Goal: Check status: Check status

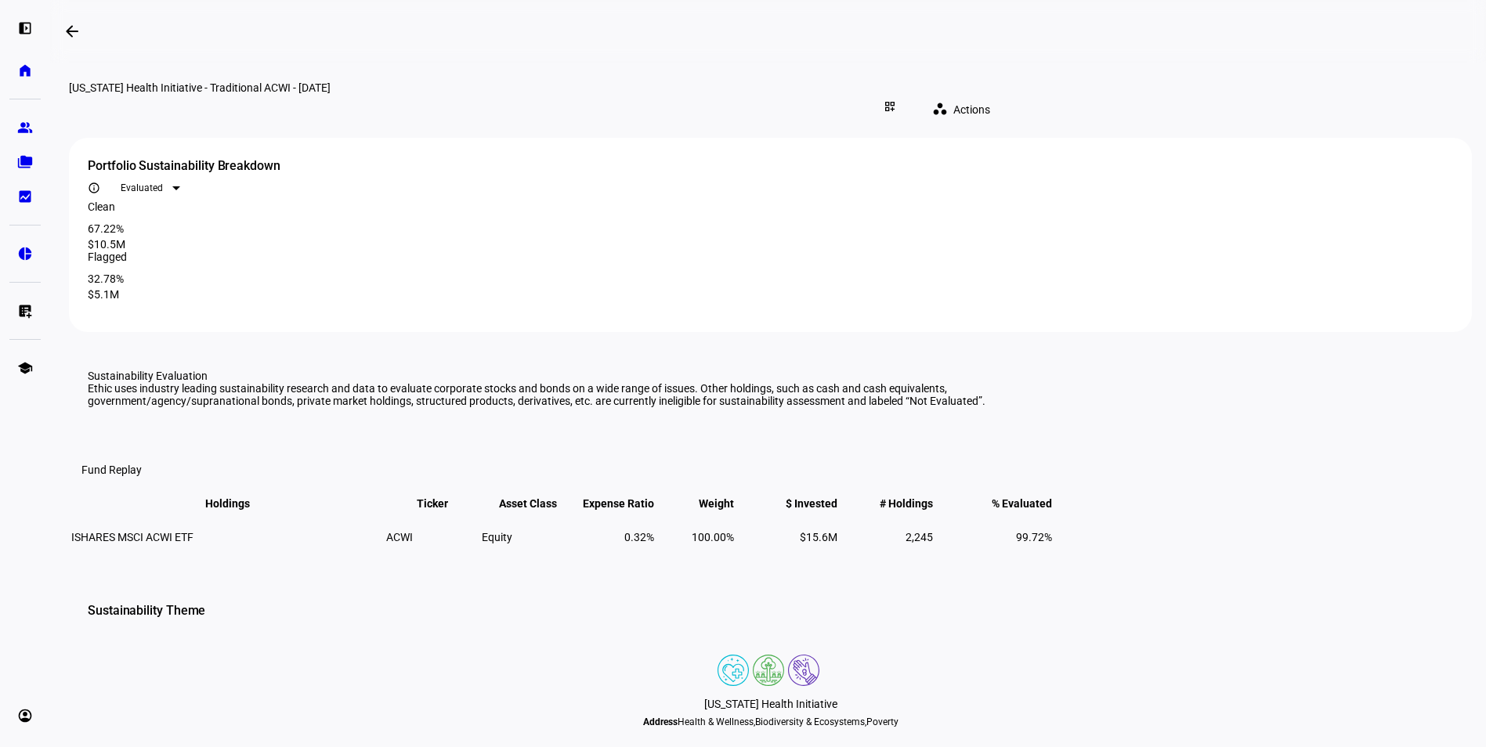
click at [817, 94] on div "[US_STATE] Health Initiative - Traditional ACWI - [DATE]" at bounding box center [539, 87] width 940 height 13
click at [896, 100] on mat-icon "dashboard_customize" at bounding box center [890, 106] width 13 height 13
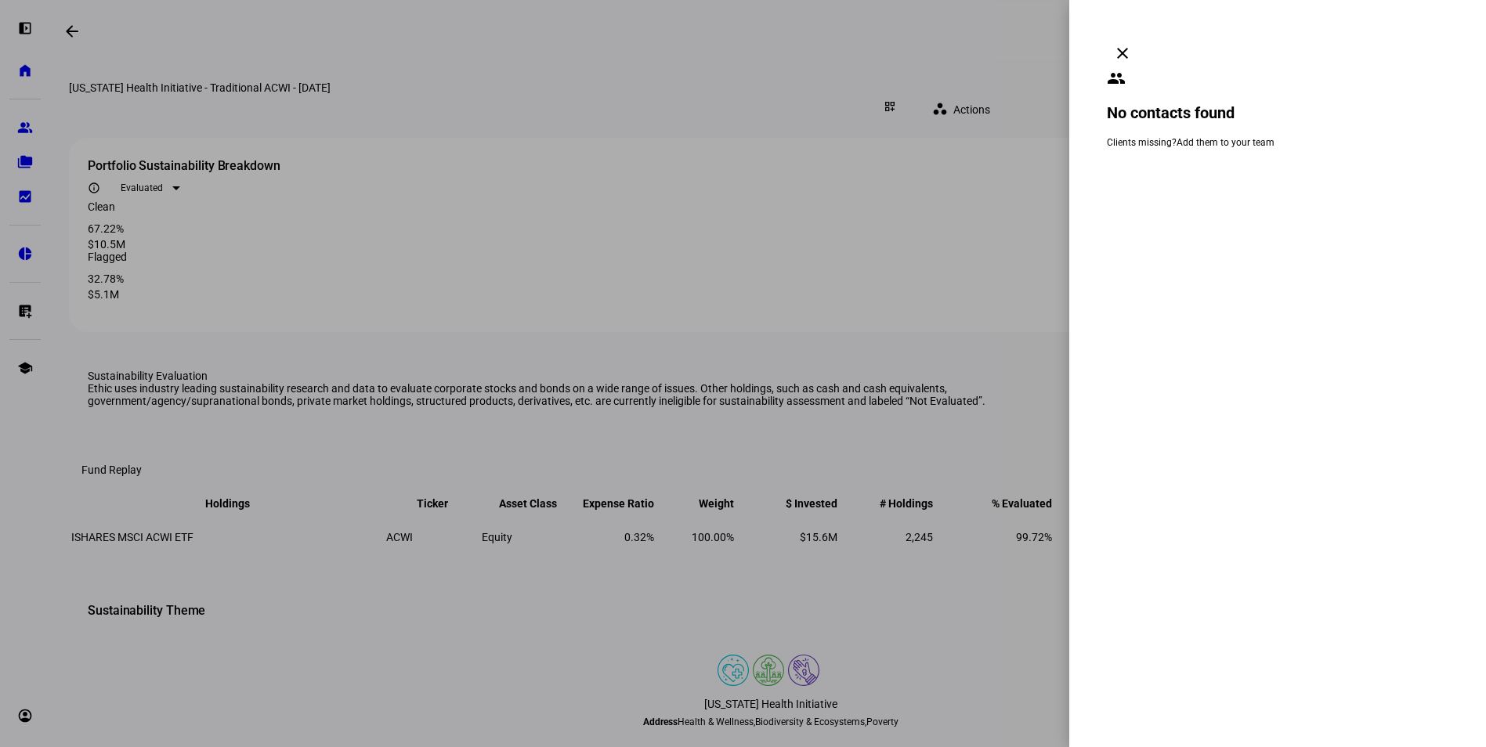
click at [944, 116] on div at bounding box center [743, 373] width 1486 height 747
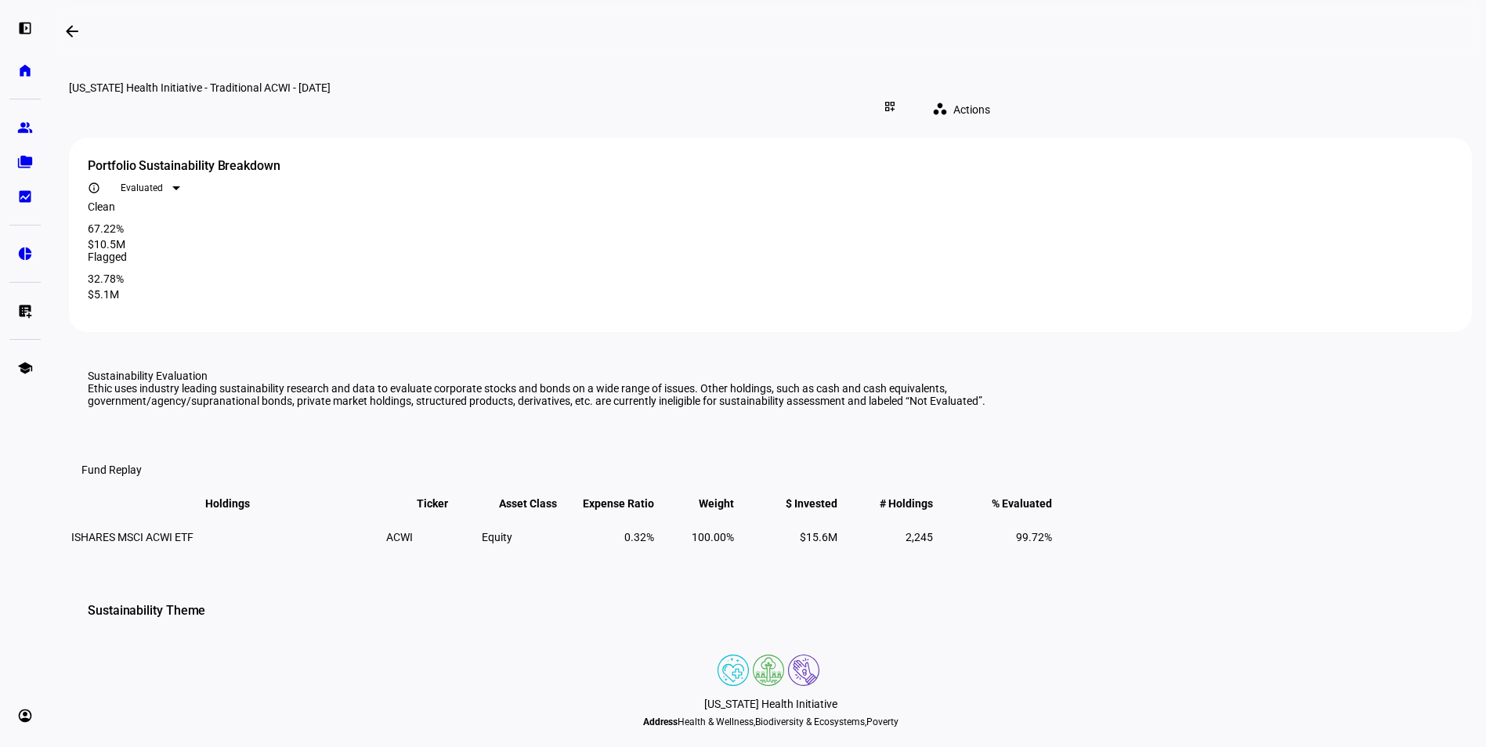
click at [172, 183] on div "Evaluated" at bounding box center [147, 188] width 52 height 11
click at [269, 181] on div at bounding box center [743, 373] width 1486 height 747
click at [172, 183] on div "Evaluated" at bounding box center [147, 188] width 52 height 11
click at [1172, 254] on mat-option "All" at bounding box center [1178, 245] width 78 height 25
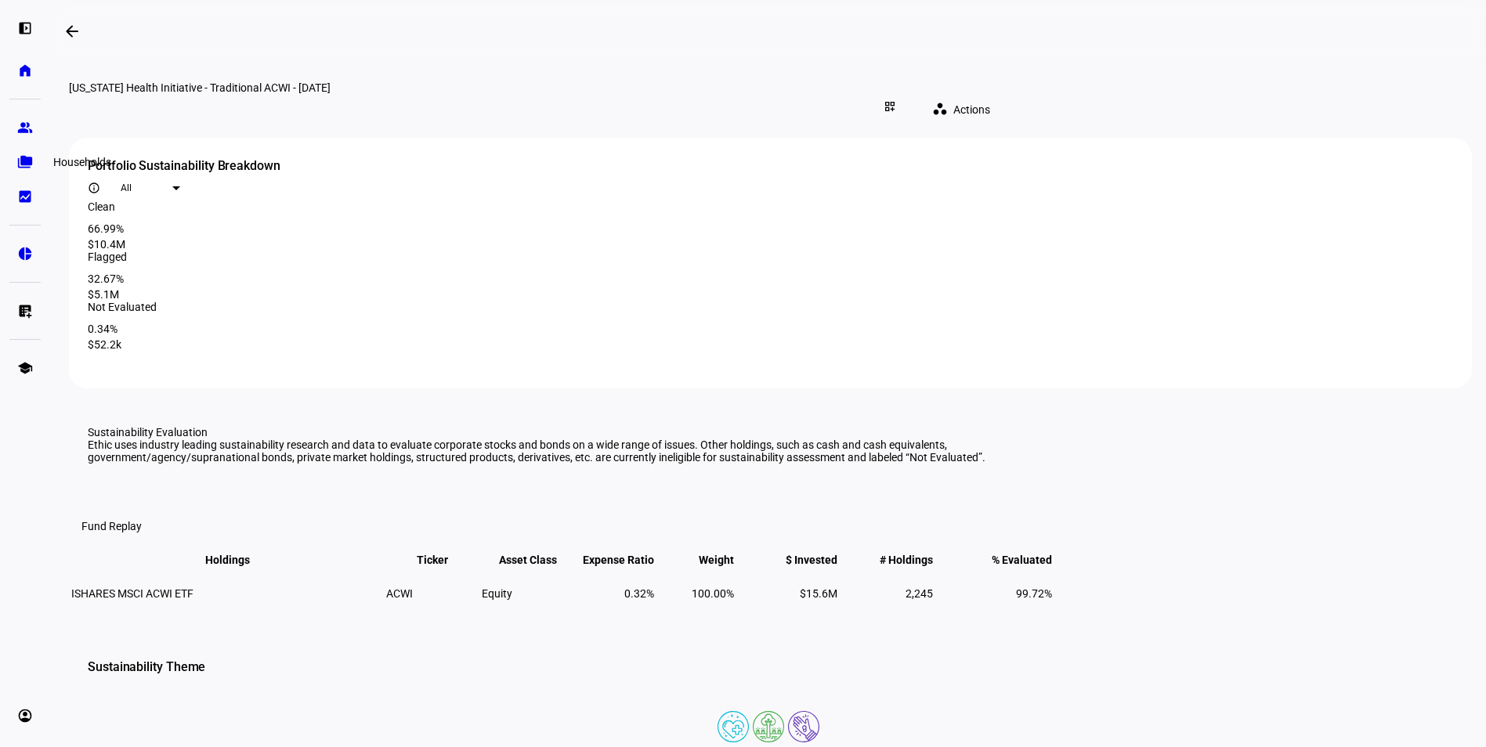
click at [22, 165] on eth-mat-symbol "folder_copy" at bounding box center [25, 162] width 16 height 16
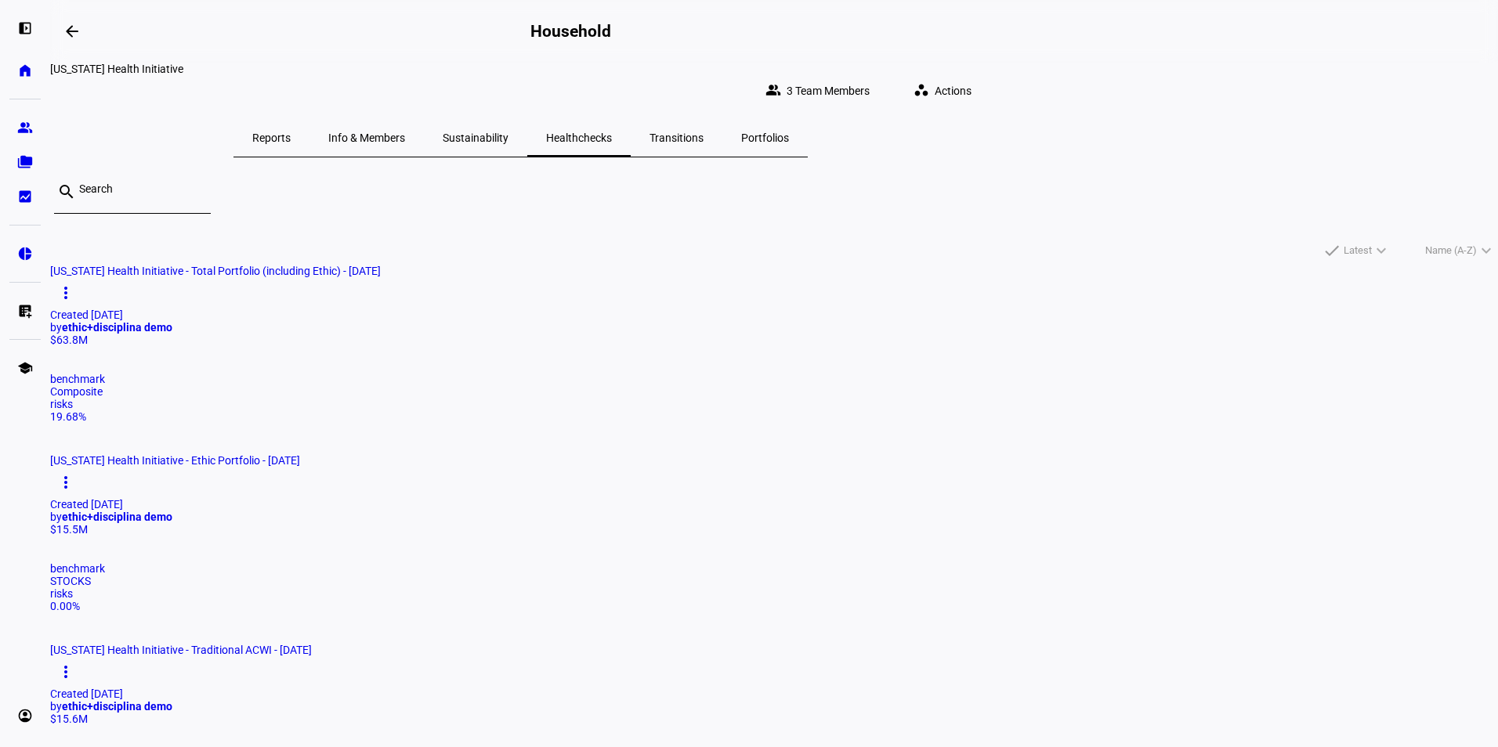
click at [494, 334] on mat-card-title "[US_STATE] Health Initiative - Total Portfolio (including Ethic) - [DATE] more_…" at bounding box center [774, 299] width 1448 height 69
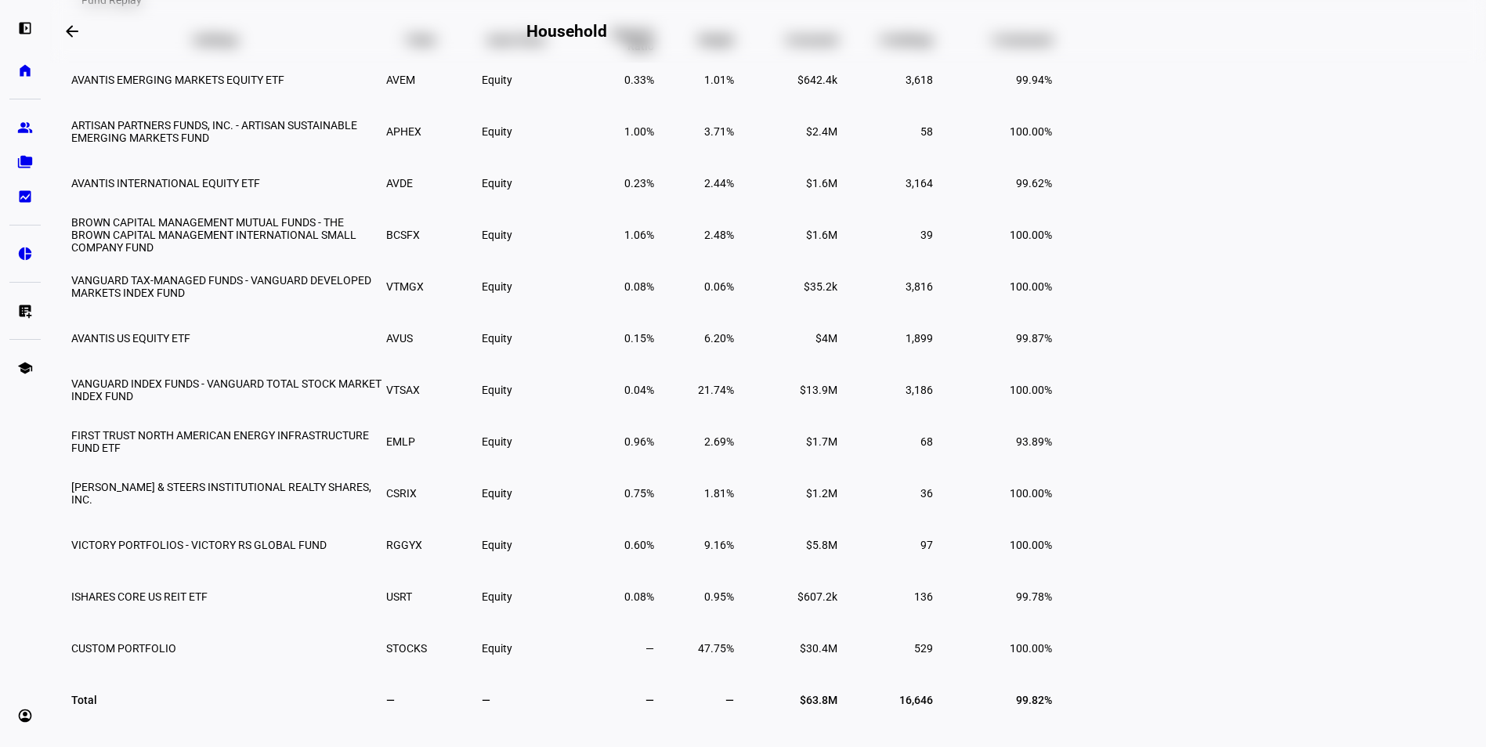
scroll to position [235, 0]
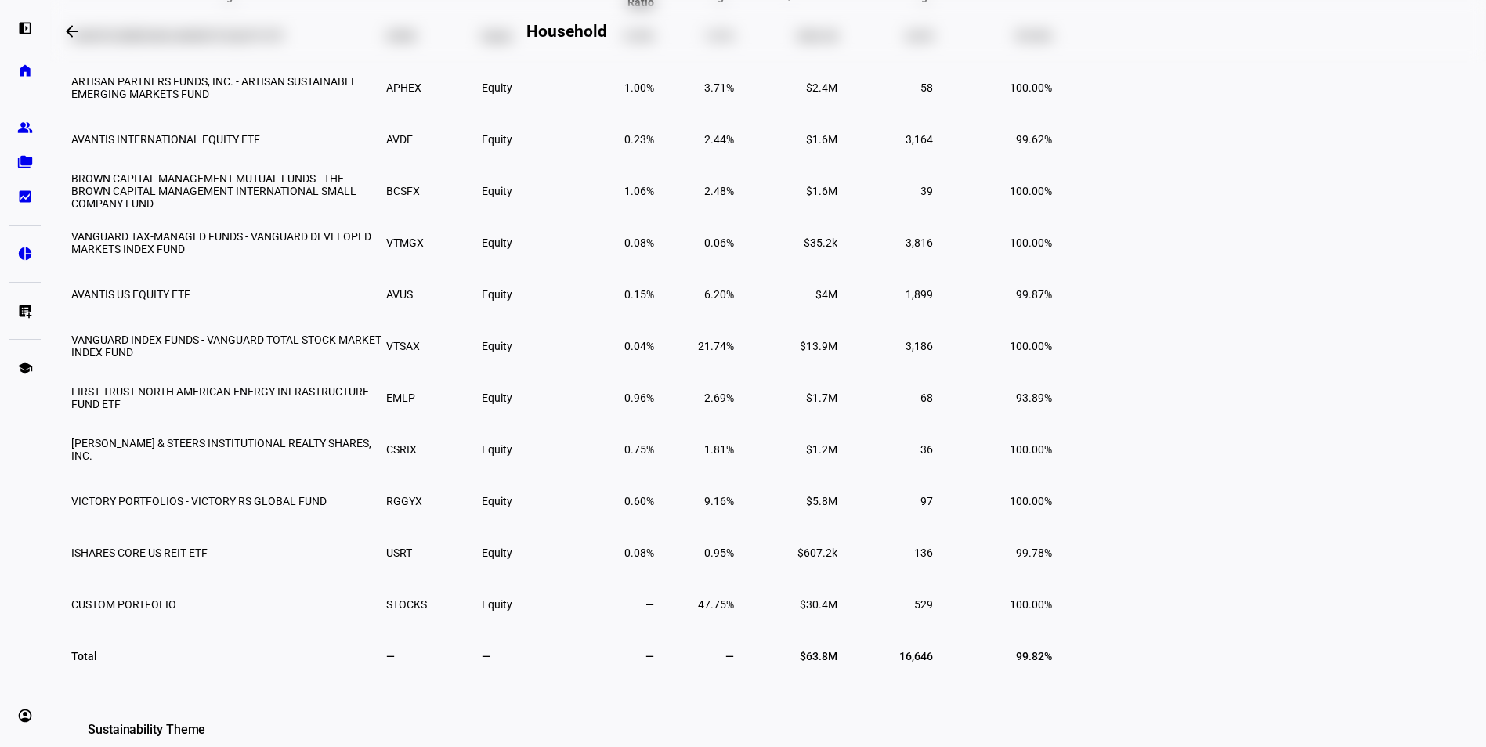
scroll to position [0, 0]
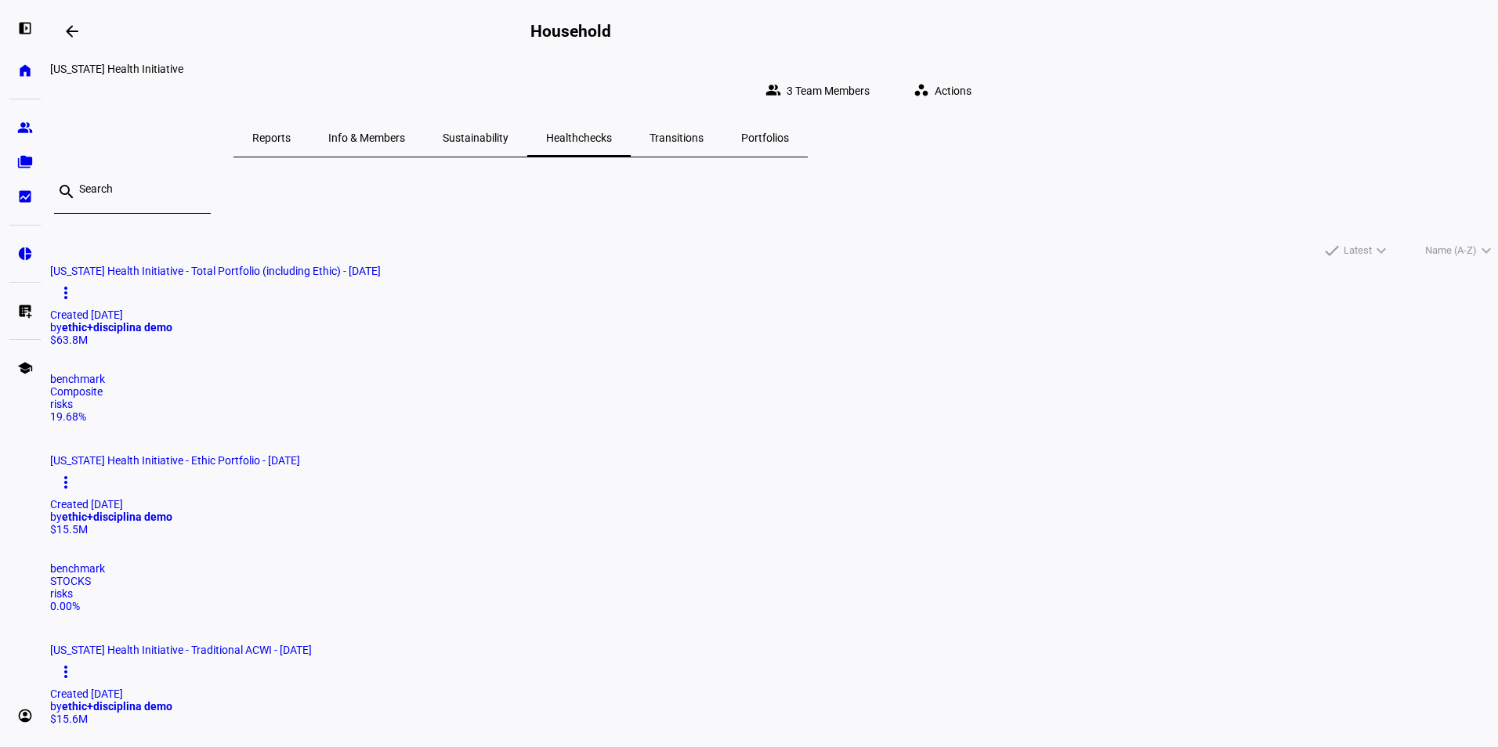
click at [459, 367] on mat-card "[US_STATE] Health Initiative - Total Portfolio (including Ethic) - [DATE] more_…" at bounding box center [774, 344] width 1448 height 158
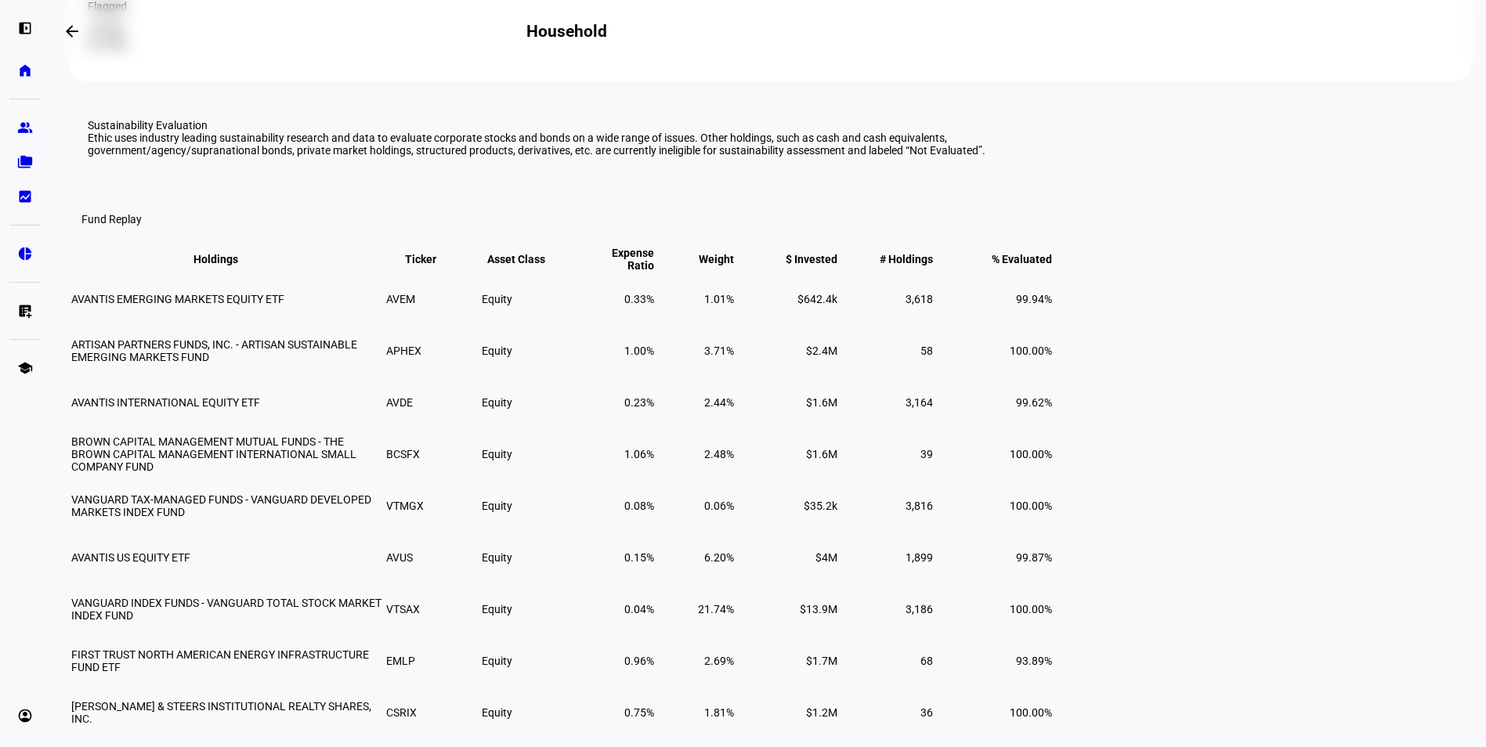
scroll to position [44, 0]
